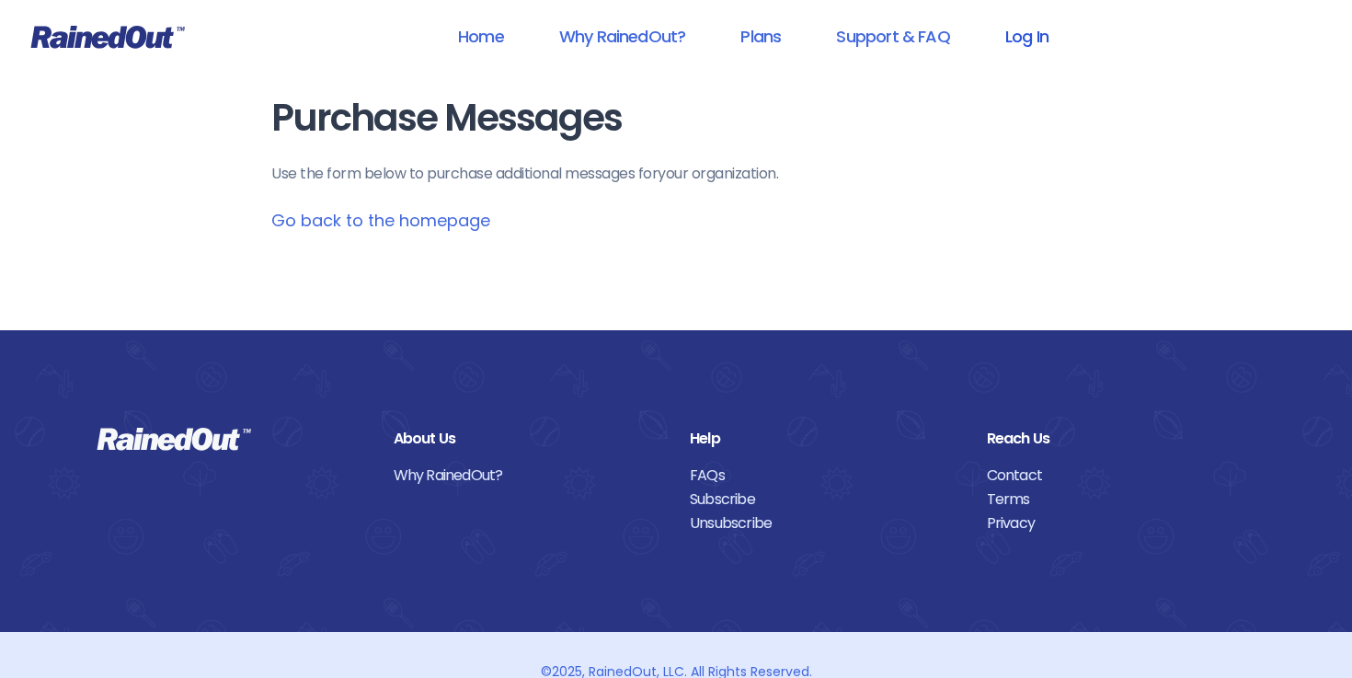
click at [1021, 44] on link "Log In" at bounding box center [1027, 36] width 91 height 41
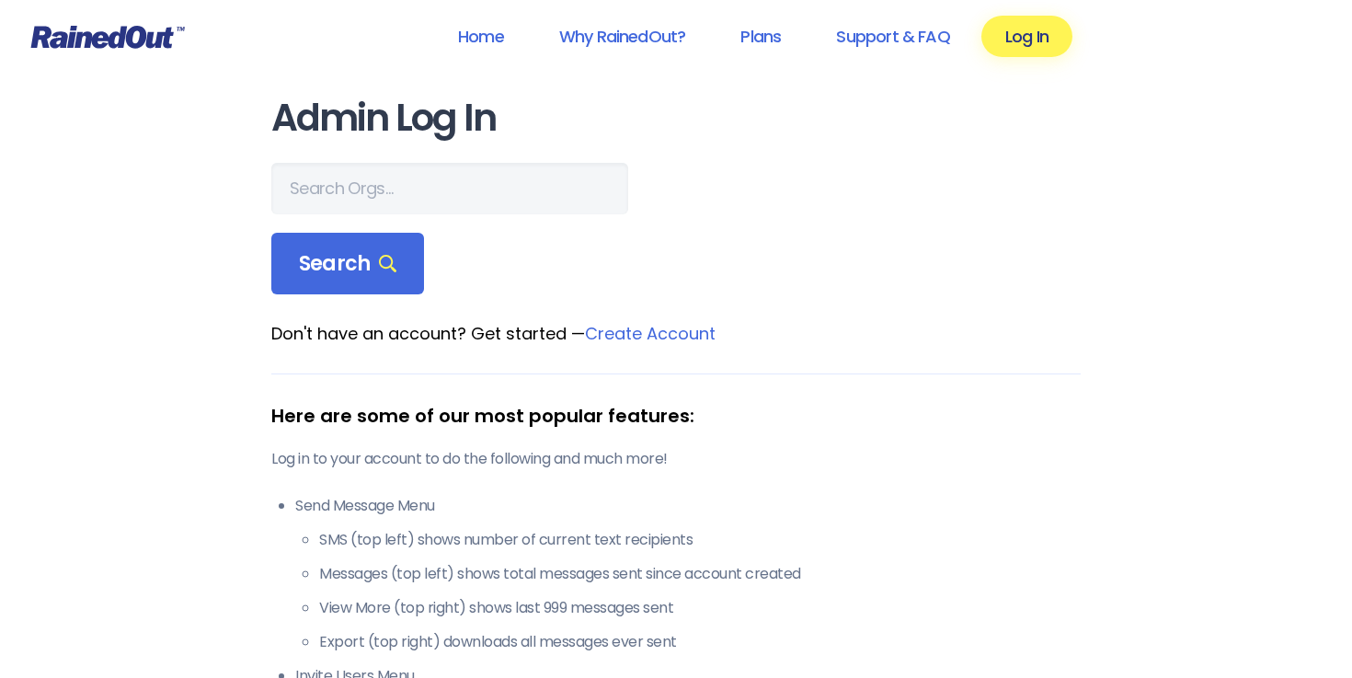
click at [630, 335] on link "Create Account" at bounding box center [650, 333] width 131 height 23
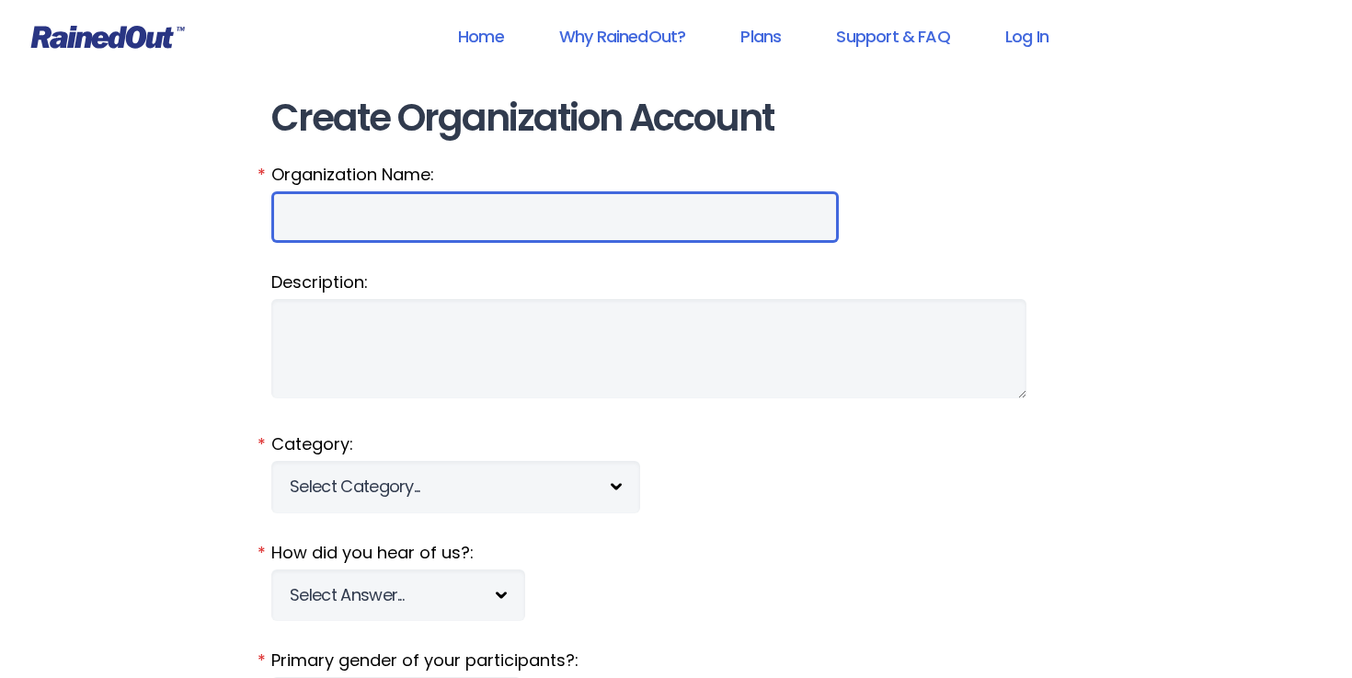
click at [514, 221] on input "Organization Name:" at bounding box center [555, 217] width 568 height 52
type input "T"
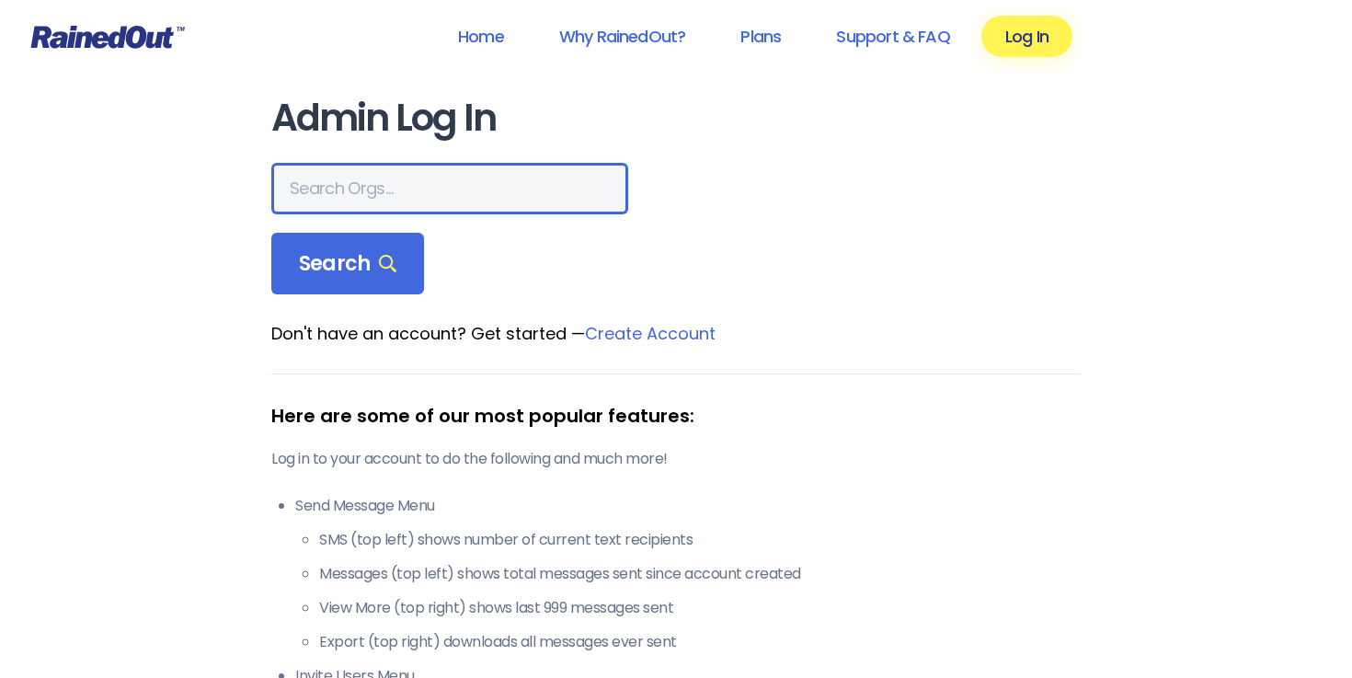
click at [350, 189] on input "text" at bounding box center [449, 189] width 357 height 52
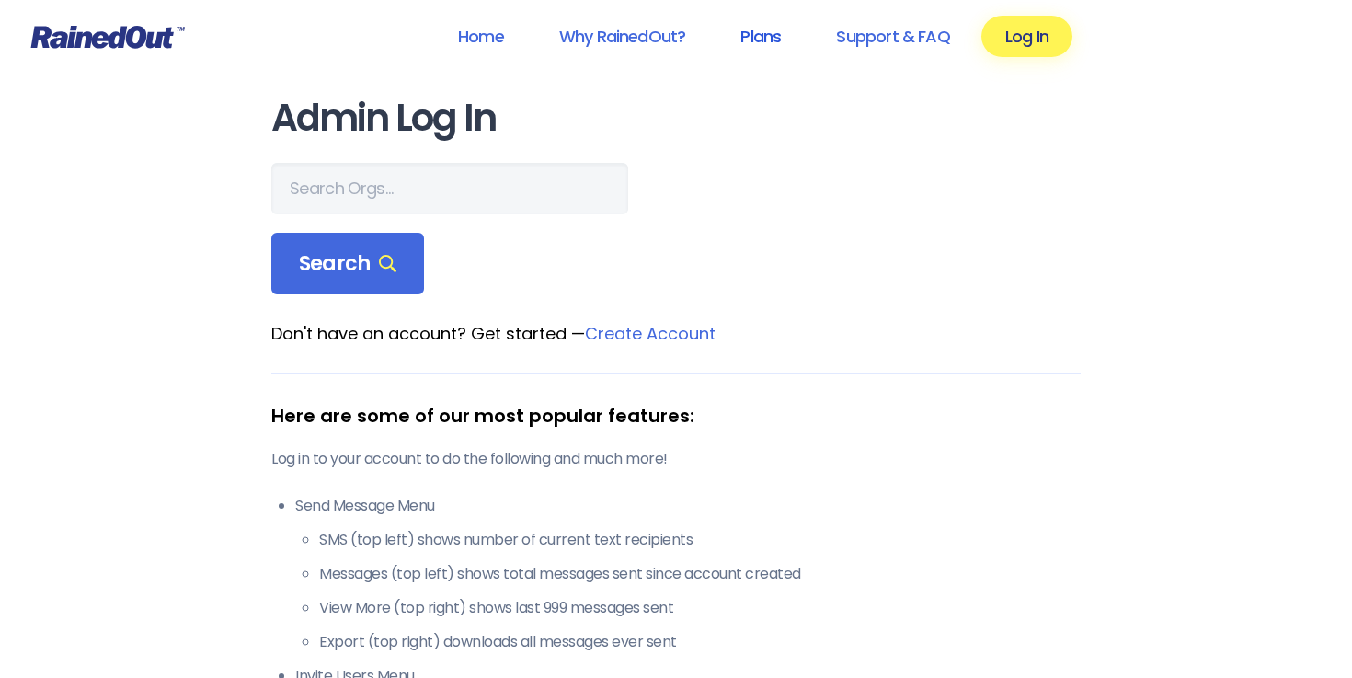
click at [749, 46] on link "Plans" at bounding box center [761, 36] width 88 height 41
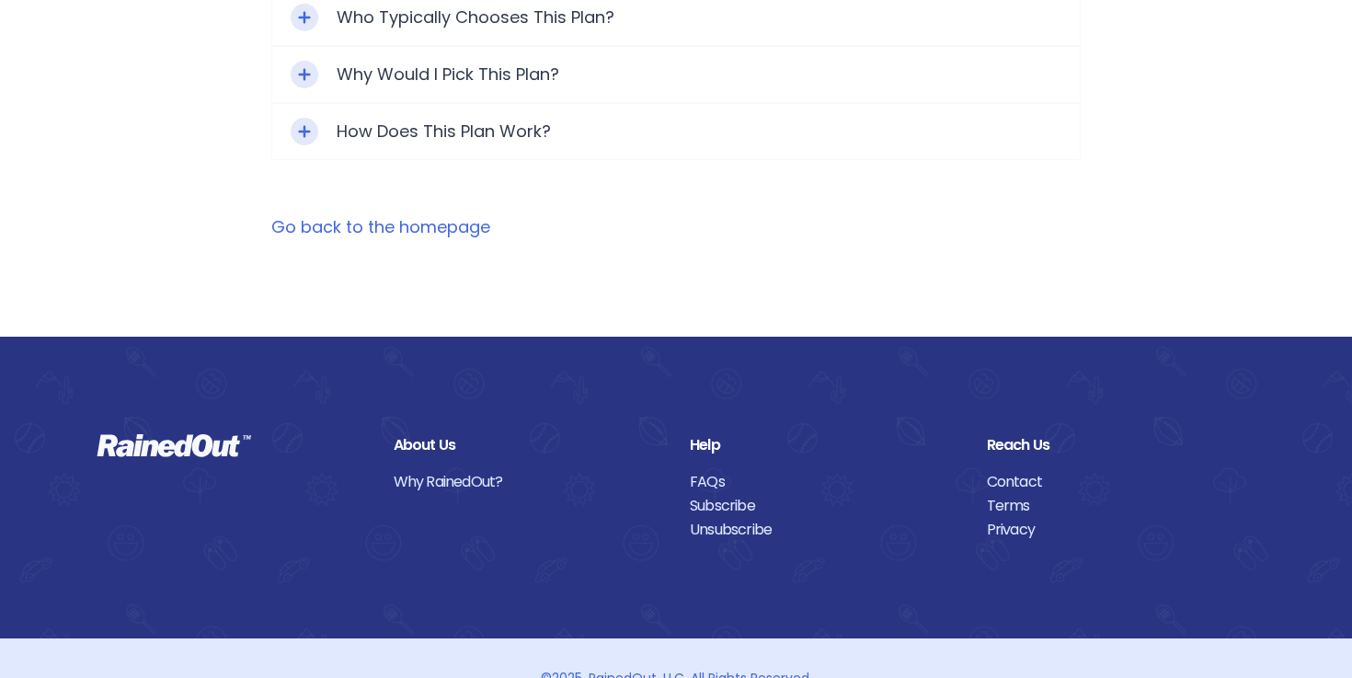
scroll to position [1311, 0]
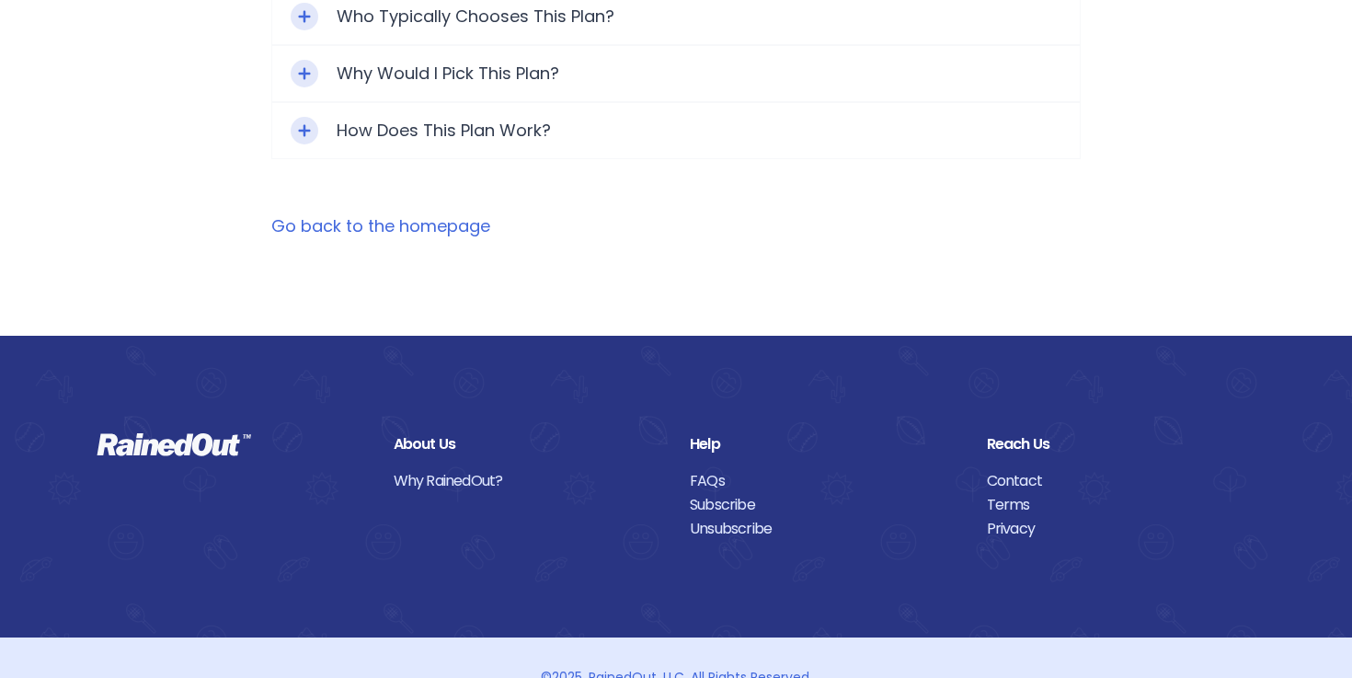
click at [700, 493] on link "Subscribe" at bounding box center [825, 505] width 270 height 24
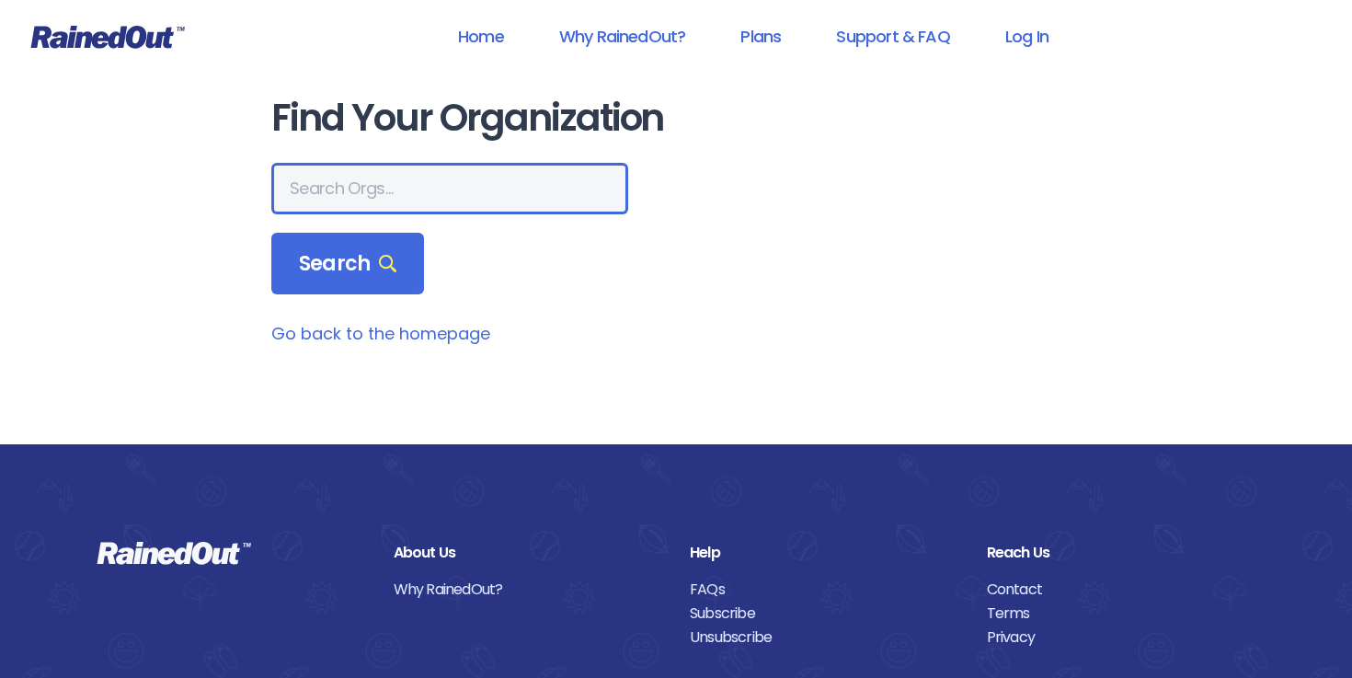
click at [436, 181] on input "text" at bounding box center [449, 189] width 357 height 52
type input "The montessori academy"
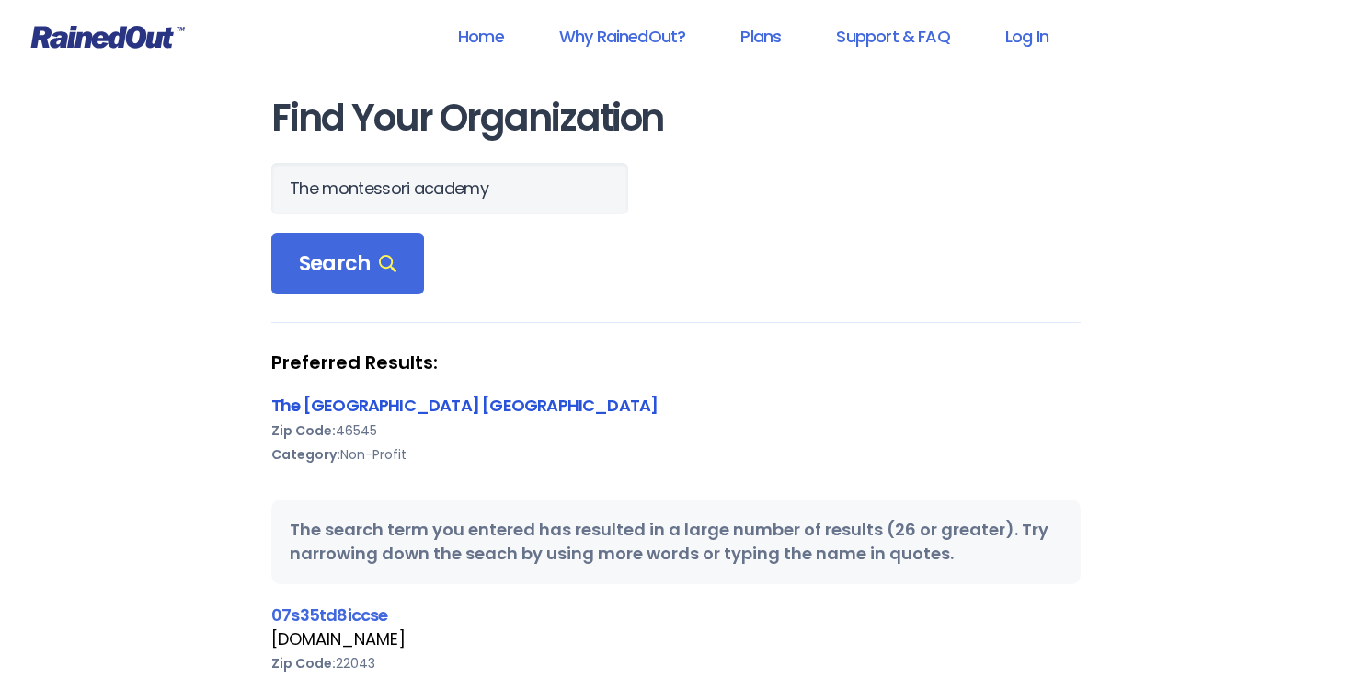
click at [357, 404] on link "The [GEOGRAPHIC_DATA] [GEOGRAPHIC_DATA]" at bounding box center [464, 405] width 386 height 23
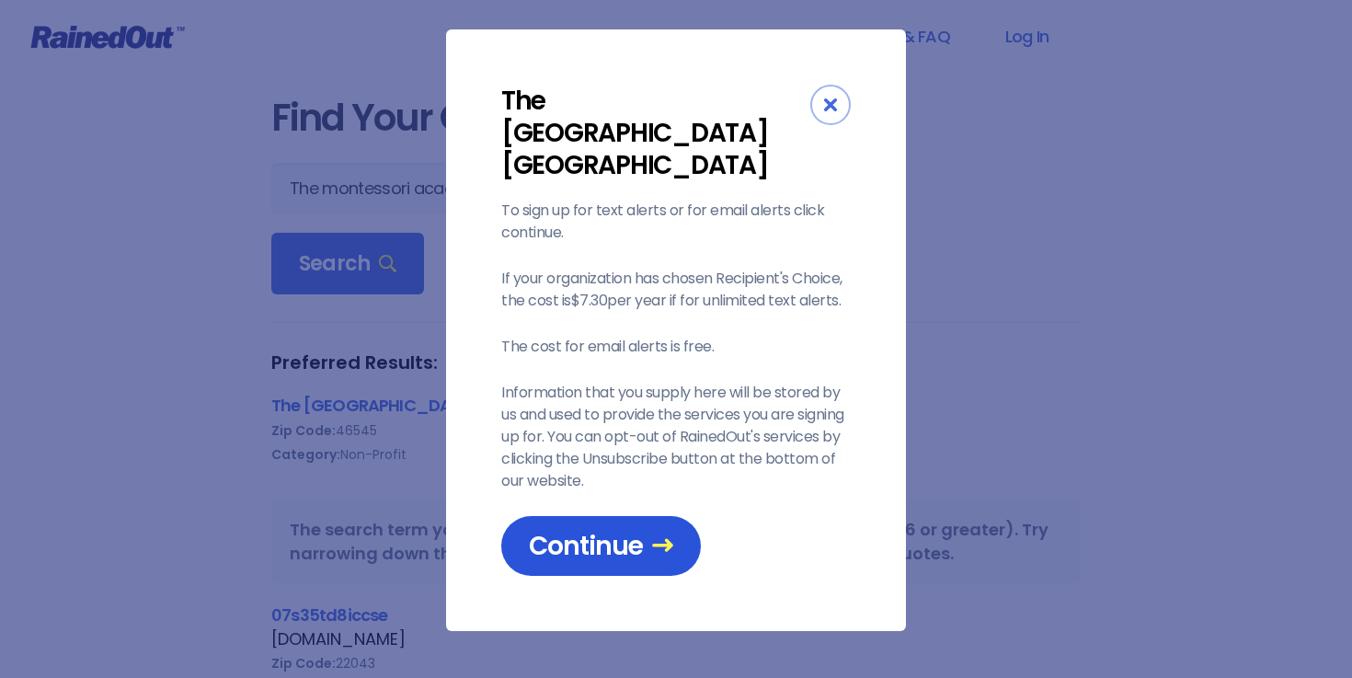
click at [541, 530] on span "Continue" at bounding box center [601, 546] width 144 height 32
